Goal: Find specific page/section: Find specific page/section

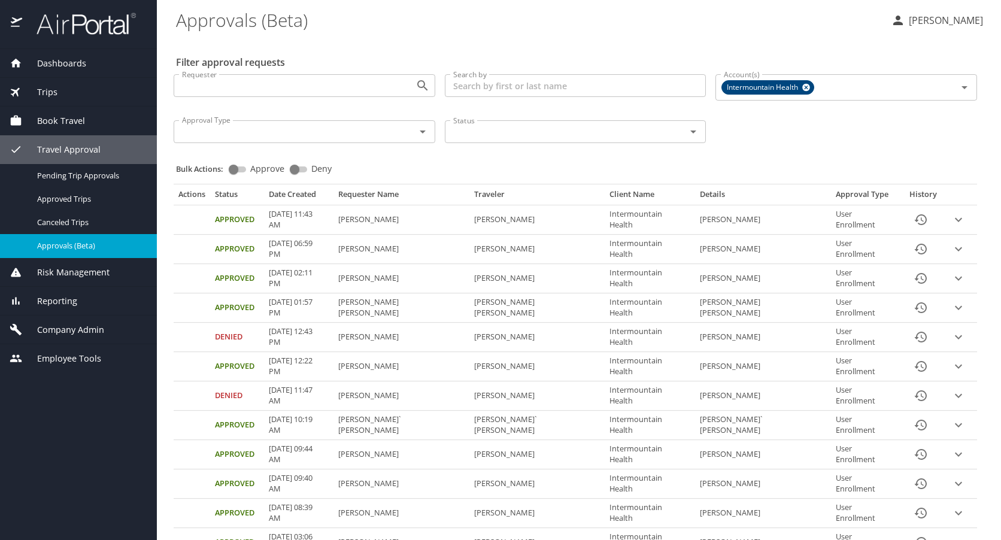
click at [68, 323] on span "Company Admin" at bounding box center [63, 329] width 82 height 13
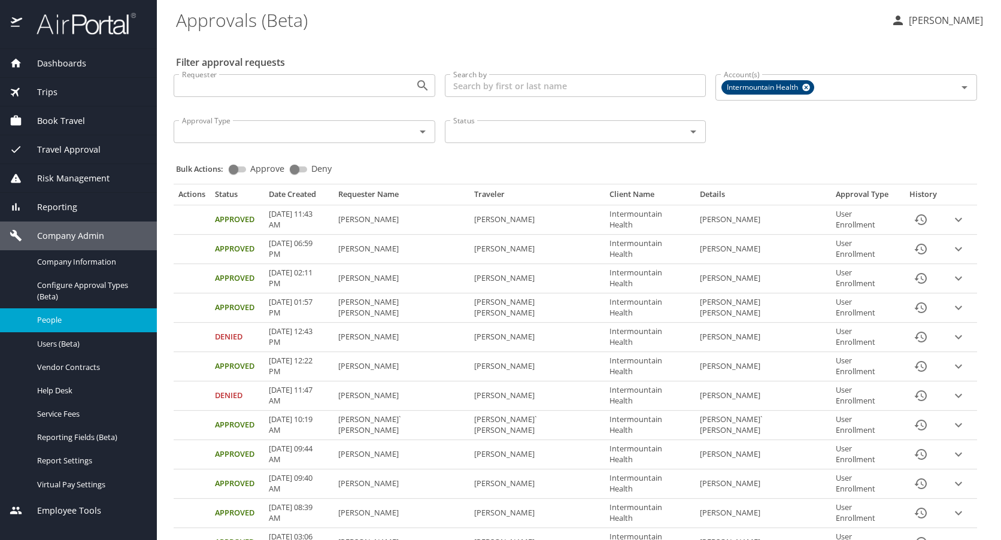
click at [63, 317] on span "People" at bounding box center [89, 319] width 105 height 11
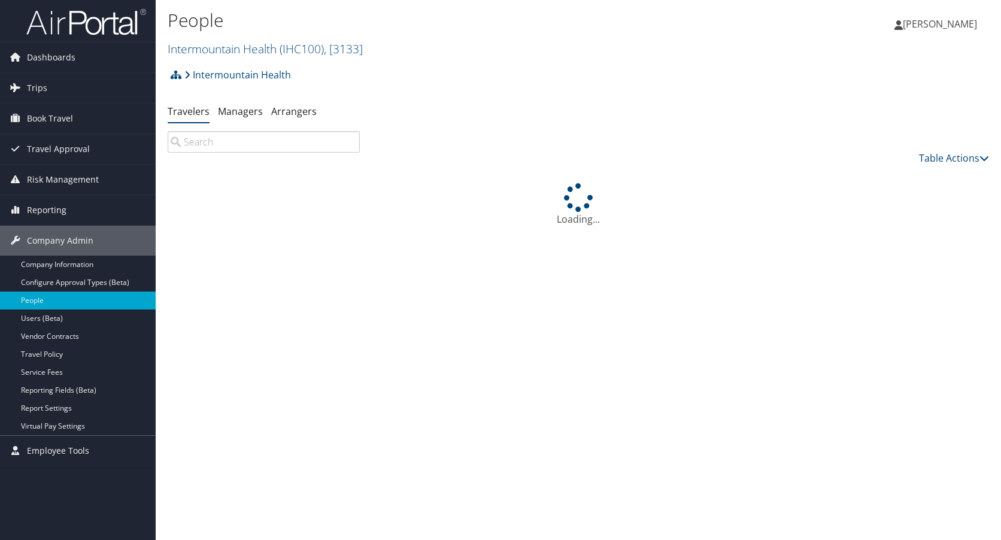
click at [214, 141] on input "search" at bounding box center [264, 142] width 192 height 22
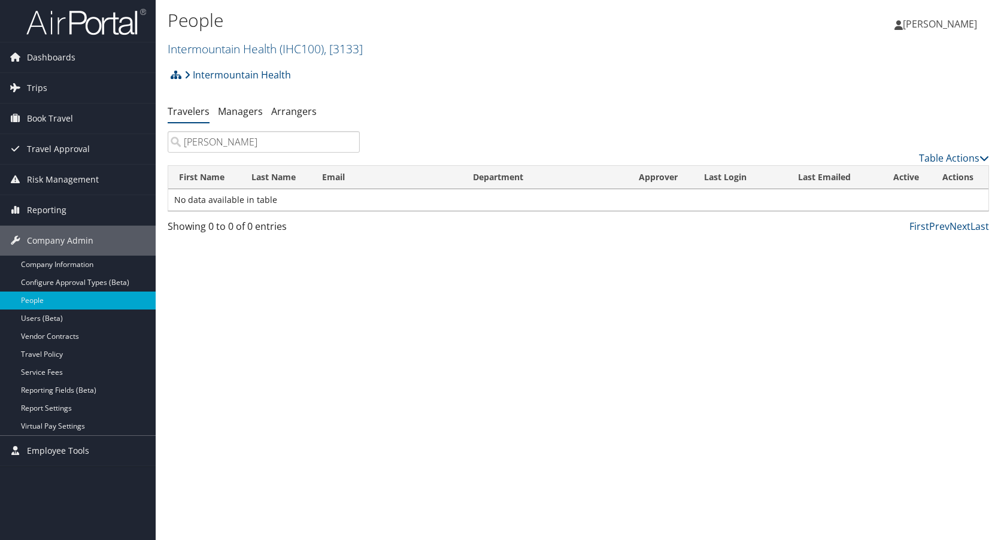
click at [205, 146] on input "doug johns" at bounding box center [264, 142] width 192 height 22
drag, startPoint x: 247, startPoint y: 140, endPoint x: 3, endPoint y: 134, distance: 244.4
click at [0, 134] on div "Dashboards AirPortal 360™ (Manager) My Travel Dashboard Trips Airtinerary® Look…" at bounding box center [500, 270] width 1001 height 540
type input "clark johnston"
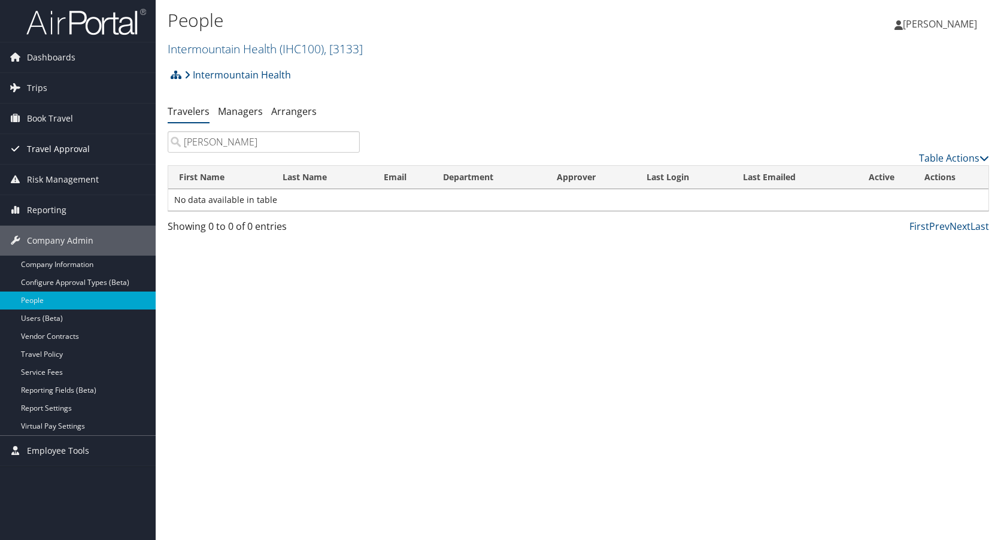
click at [49, 144] on span "Travel Approval" at bounding box center [58, 149] width 63 height 30
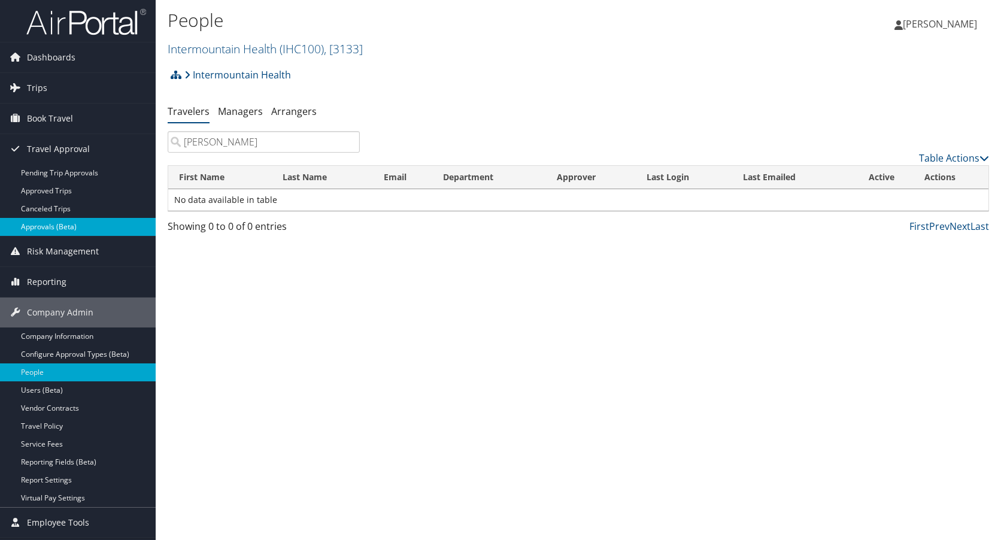
click at [40, 223] on link "Approvals (Beta)" at bounding box center [78, 227] width 156 height 18
